Goal: Task Accomplishment & Management: Manage account settings

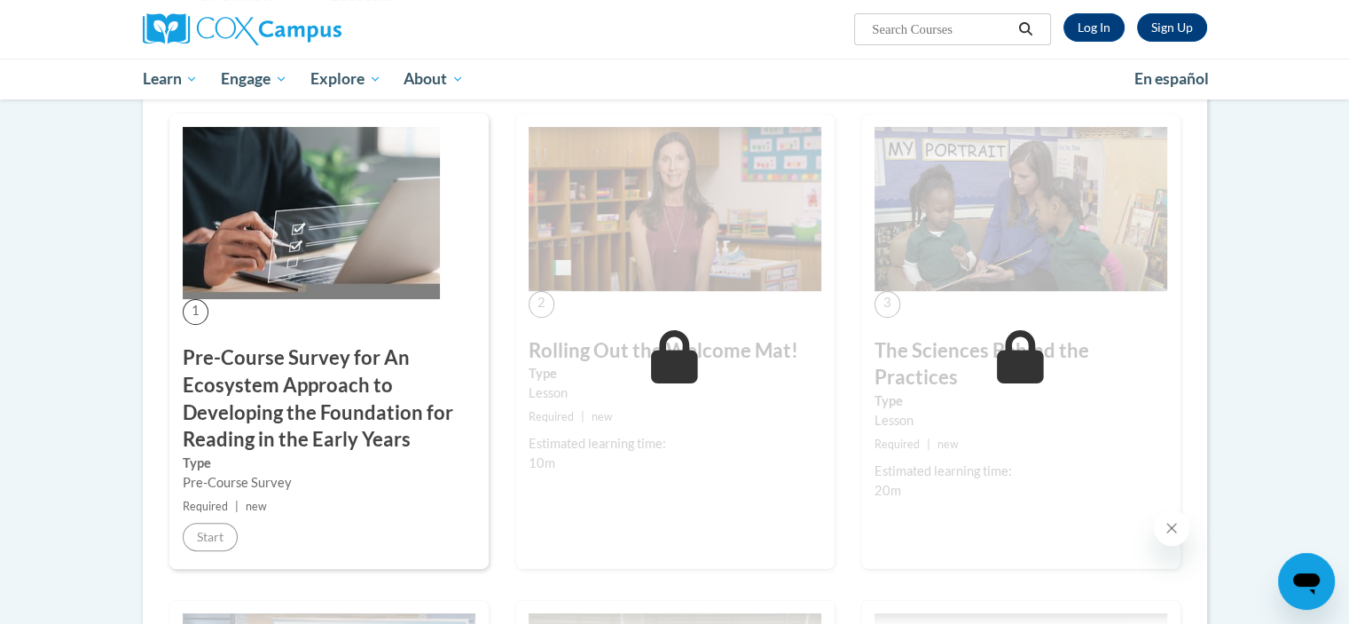
scroll to position [348, 0]
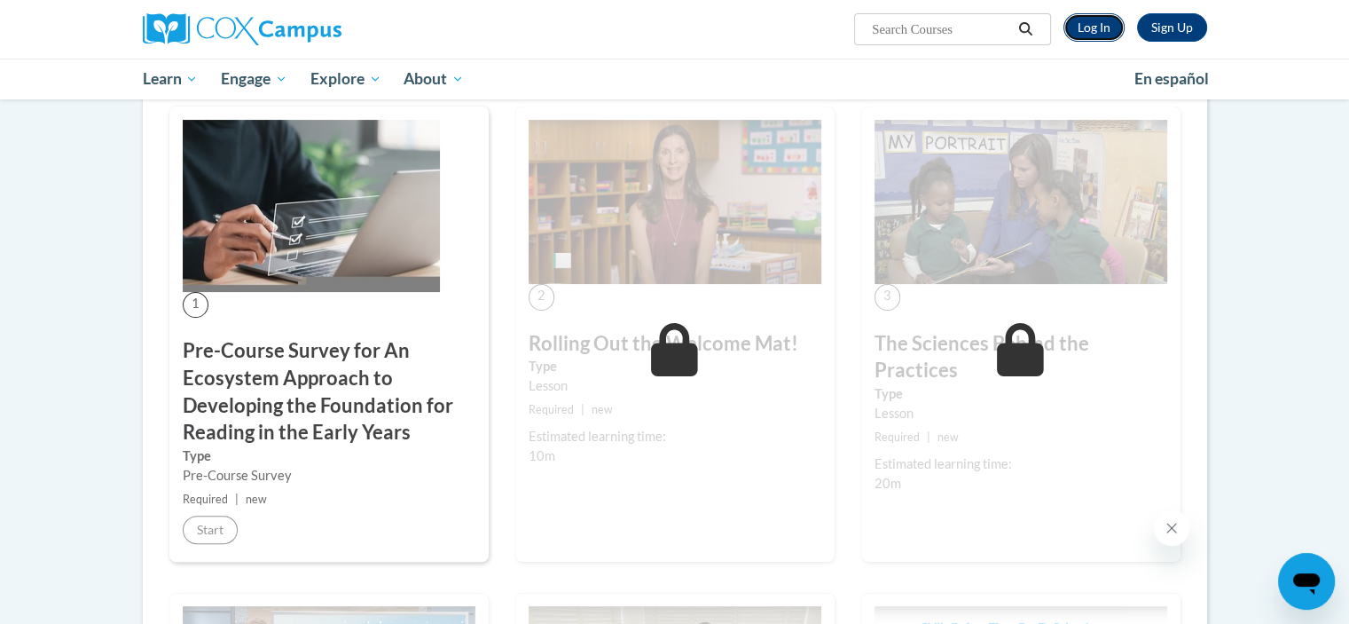
click at [1096, 27] on link "Log In" at bounding box center [1094, 27] width 61 height 28
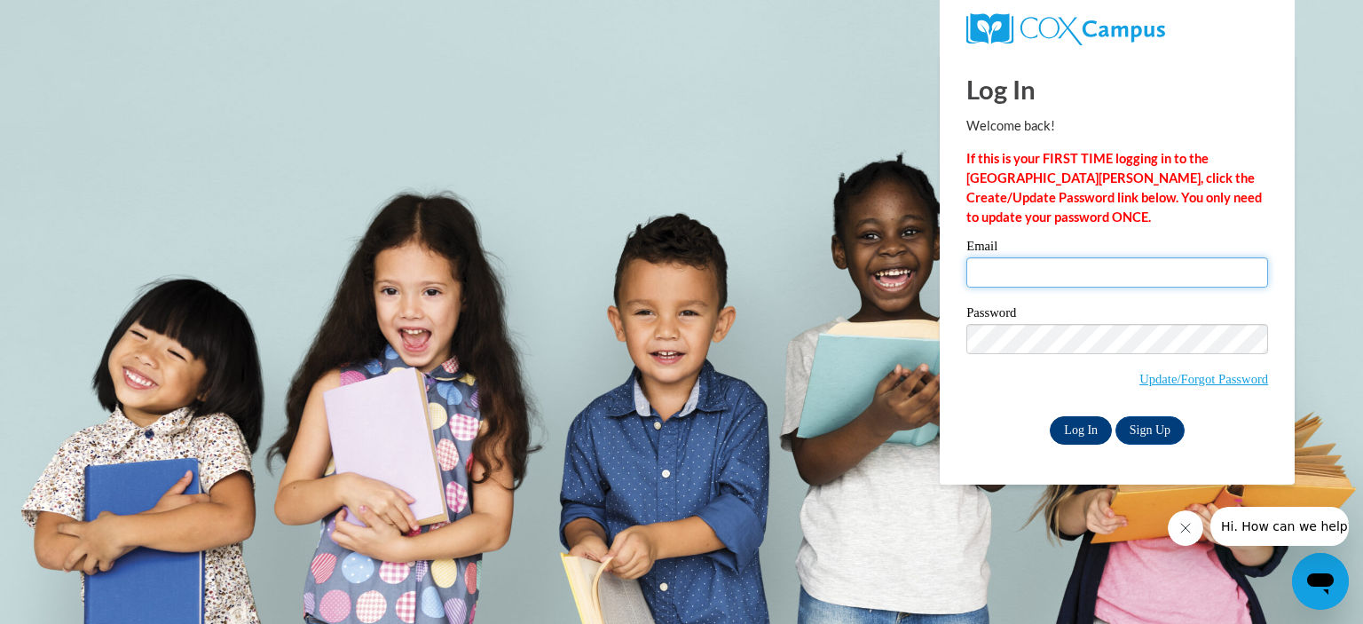
type input "htaylor@toledochristian.com"
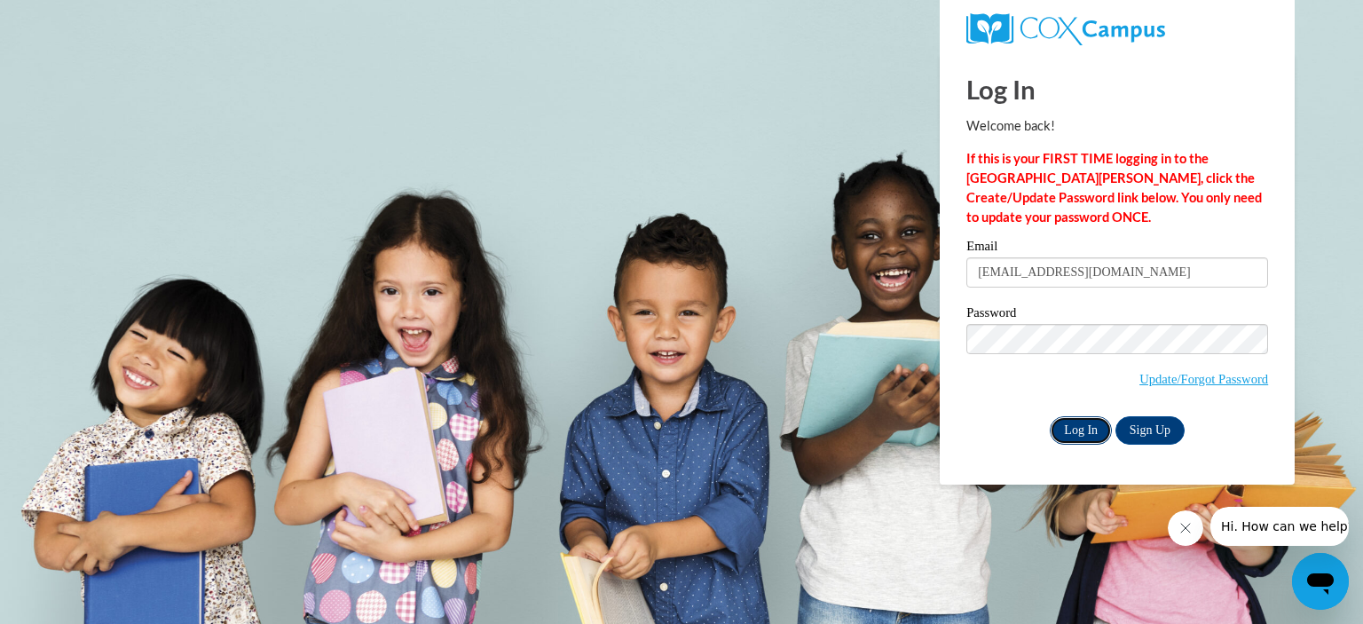
click at [1089, 423] on input "Log In" at bounding box center [1080, 430] width 62 height 28
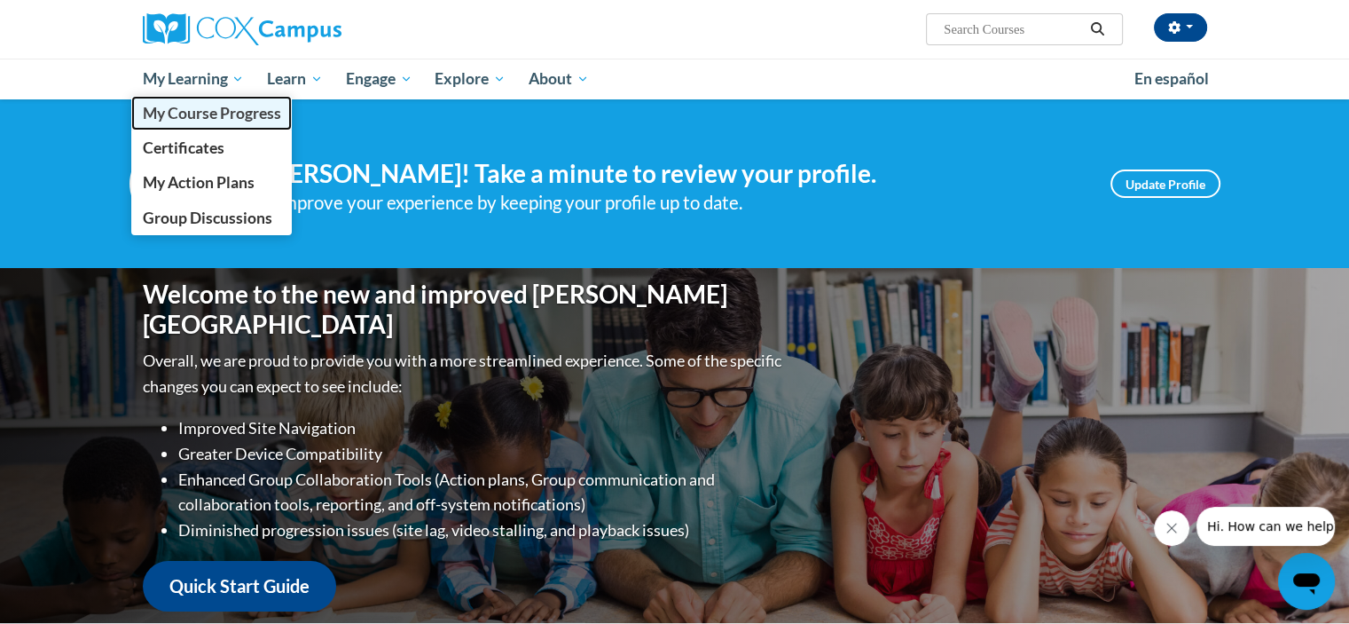
click at [196, 117] on span "My Course Progress" at bounding box center [211, 113] width 138 height 19
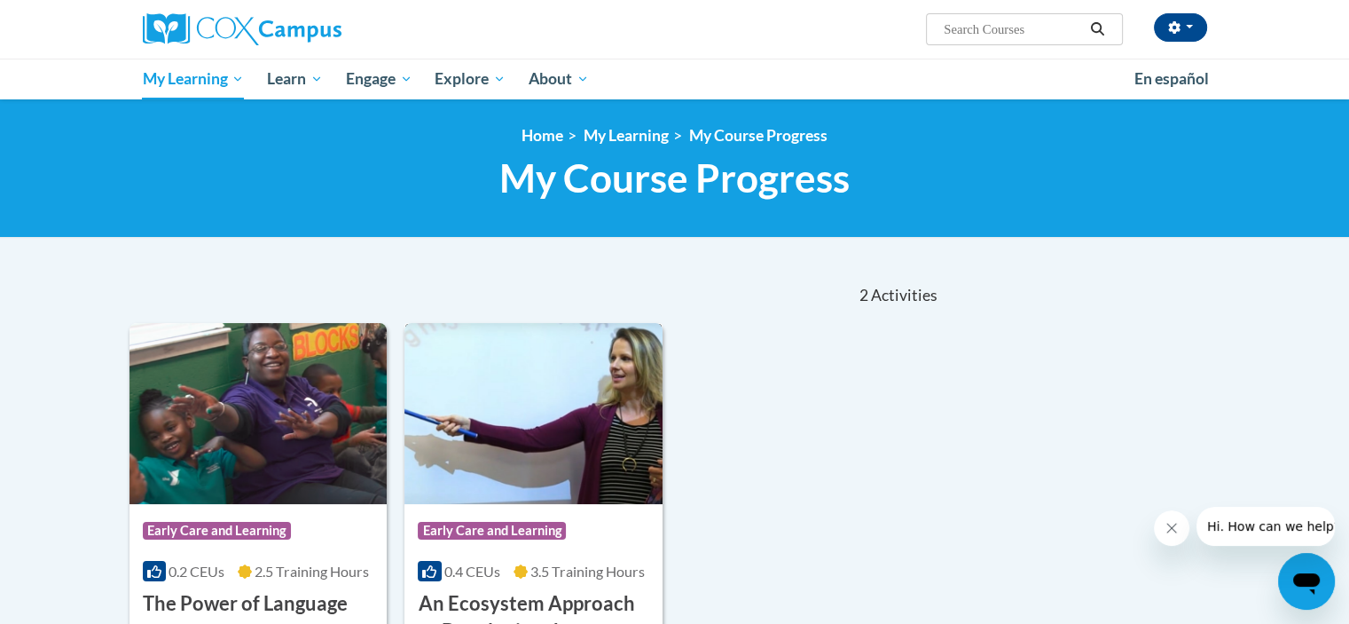
click at [438, 444] on img at bounding box center [534, 413] width 258 height 181
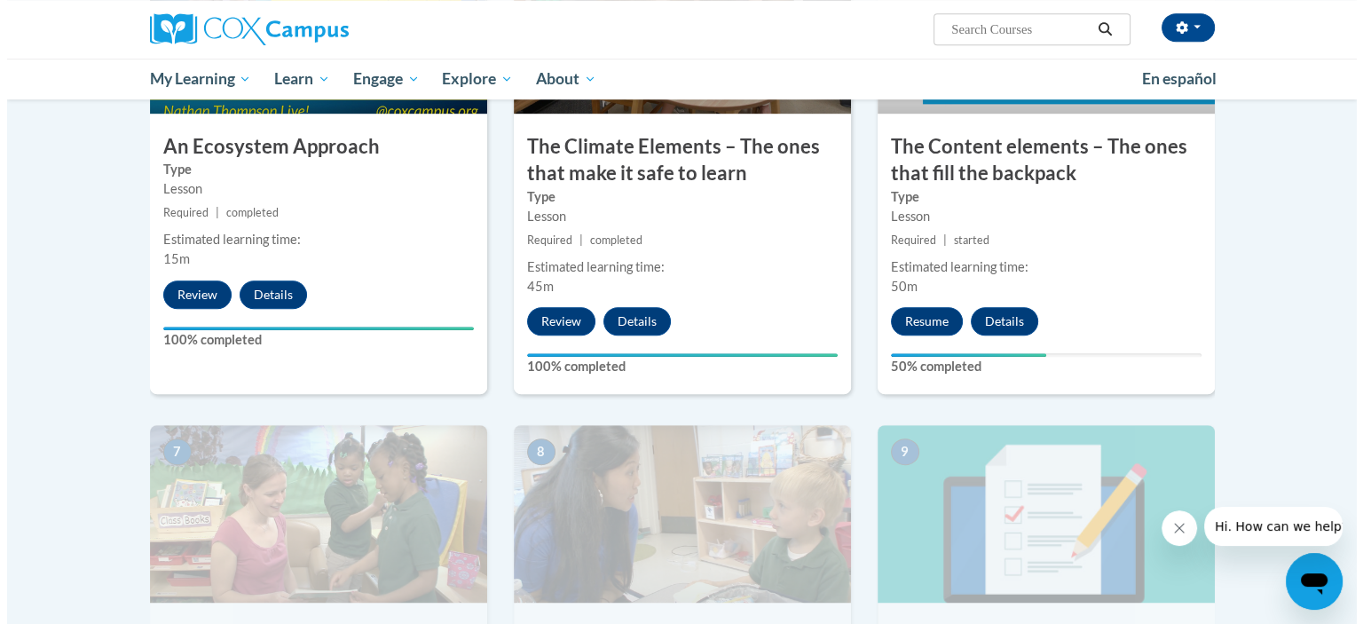
scroll to position [1064, 0]
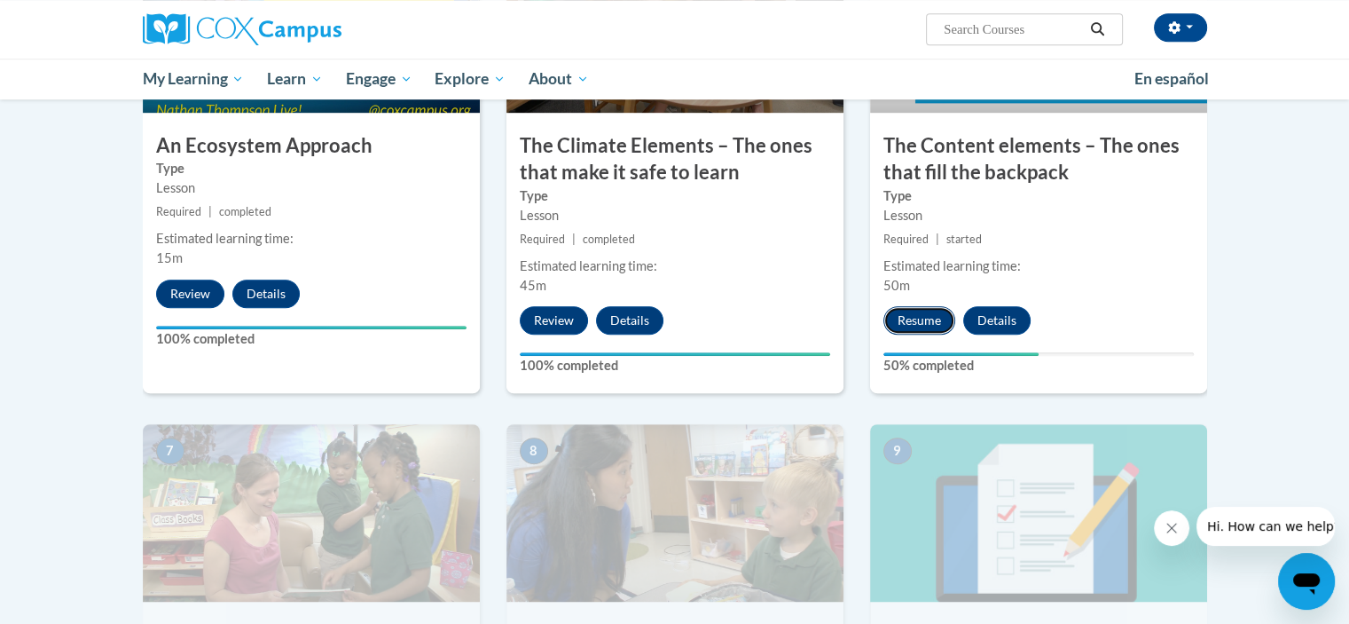
click at [923, 314] on button "Resume" at bounding box center [920, 320] width 72 height 28
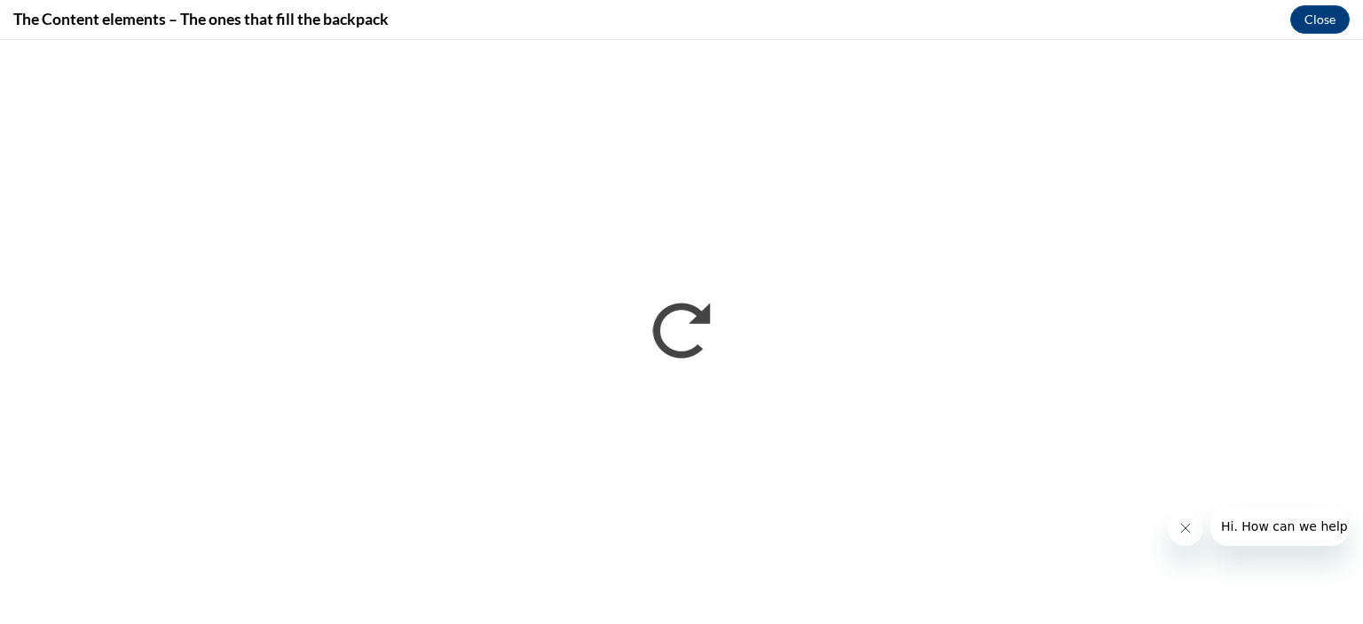
scroll to position [0, 0]
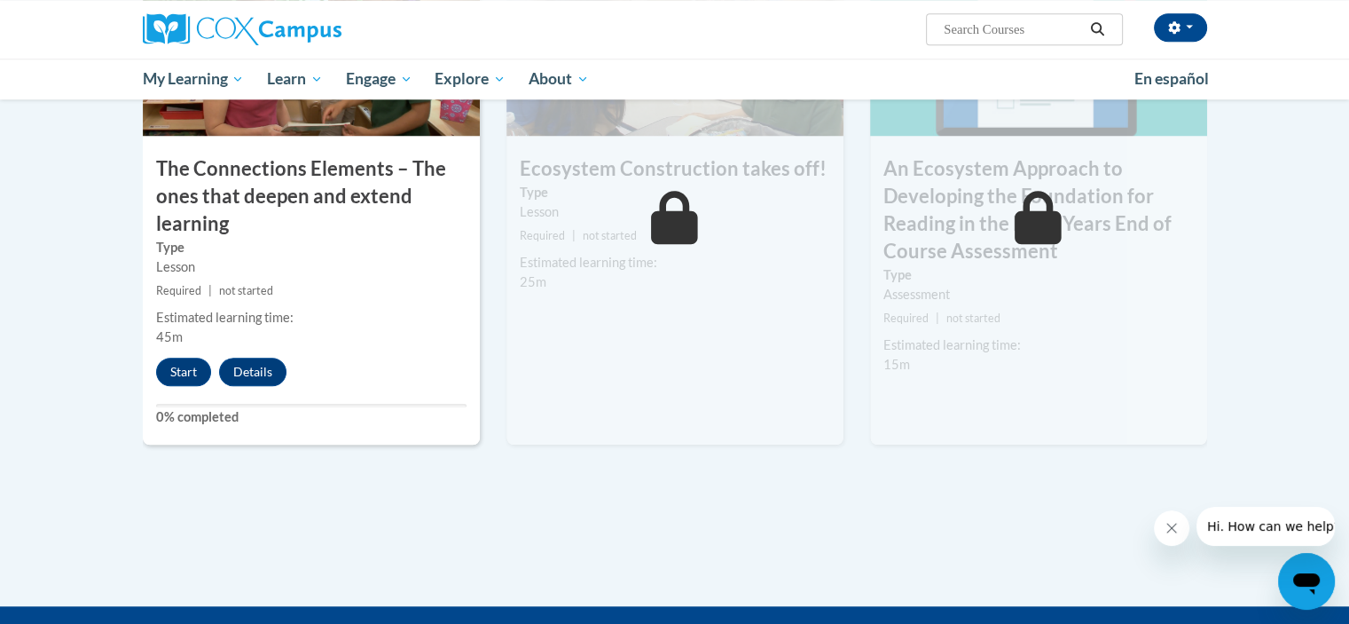
scroll to position [1517, 0]
